Goal: Find specific page/section: Find specific page/section

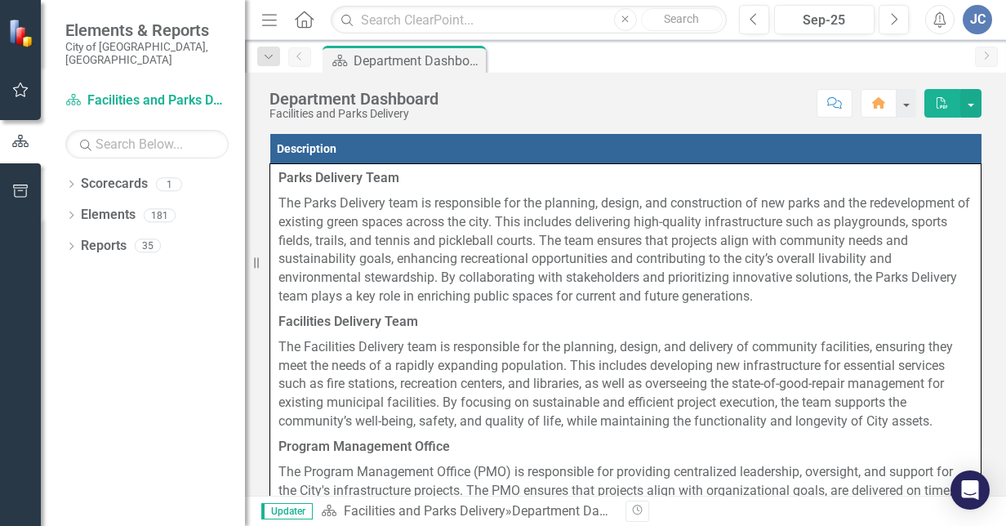
scroll to position [100, 0]
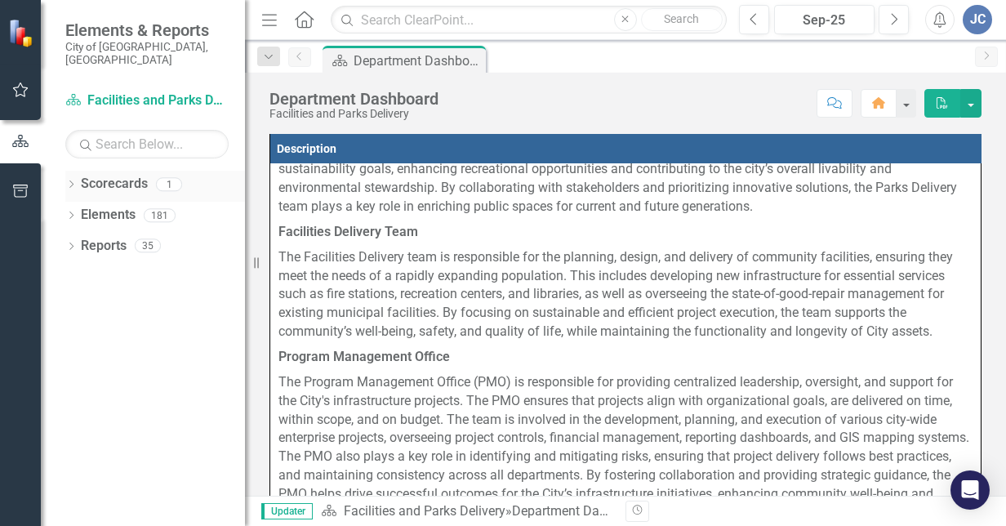
click at [109, 175] on link "Scorecards" at bounding box center [114, 184] width 67 height 19
click at [69, 181] on icon "Dropdown" at bounding box center [70, 185] width 11 height 9
click at [154, 206] on link "Facilities and Parks Delivery" at bounding box center [167, 215] width 155 height 19
click at [485, 507] on link "Facilities and Parks Delivery" at bounding box center [425, 511] width 162 height 16
click at [575, 514] on div "Department Dashboard" at bounding box center [579, 511] width 135 height 16
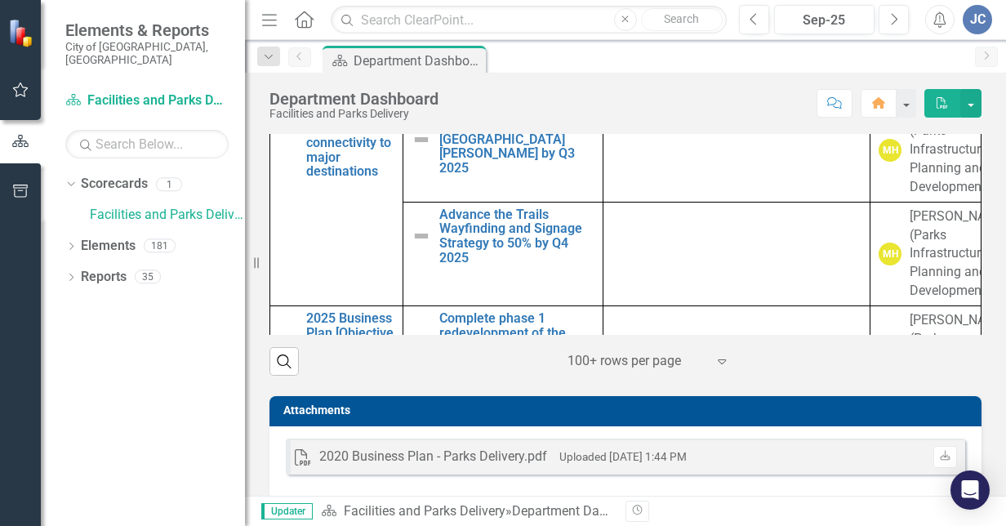
scroll to position [1252, 0]
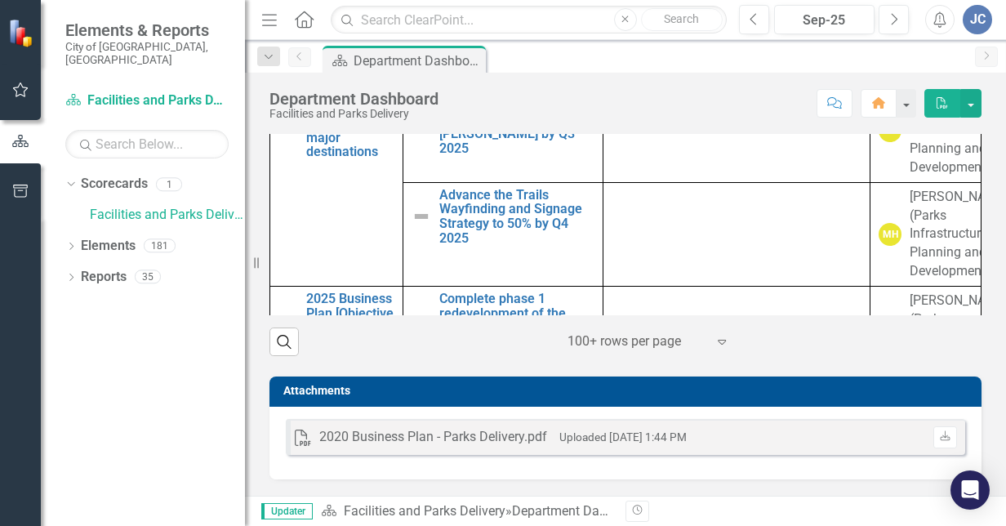
click at [426, 436] on div "2020 Business Plan - Parks Delivery.pdf" at bounding box center [433, 437] width 228 height 19
click at [715, 346] on icon "Expand" at bounding box center [722, 341] width 16 height 13
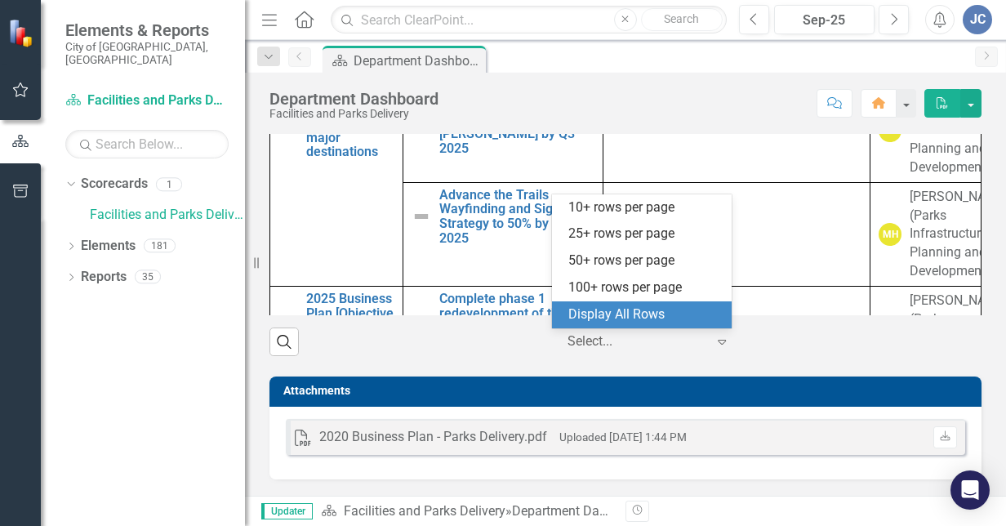
click at [612, 315] on div "Display All Rows" at bounding box center [645, 314] width 154 height 19
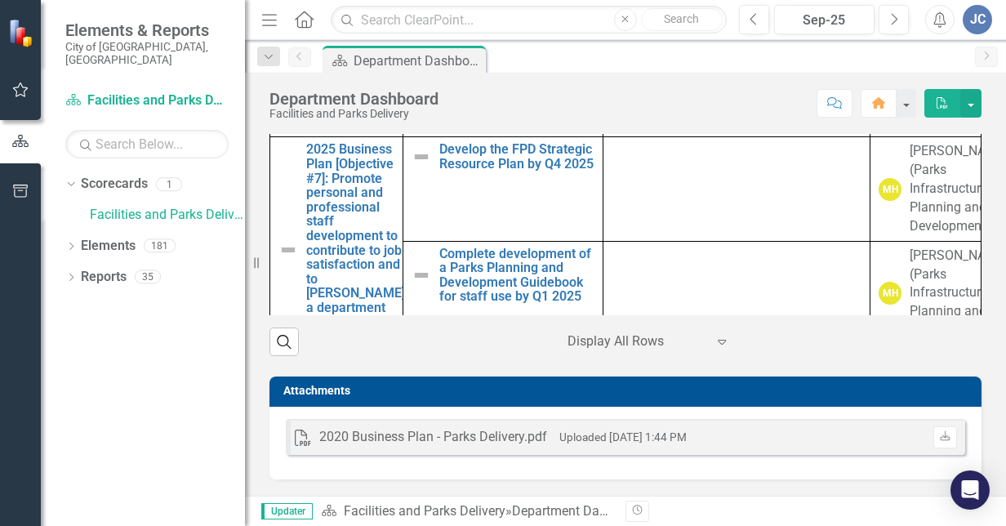
scroll to position [2286, 0]
